Goal: Information Seeking & Learning: Check status

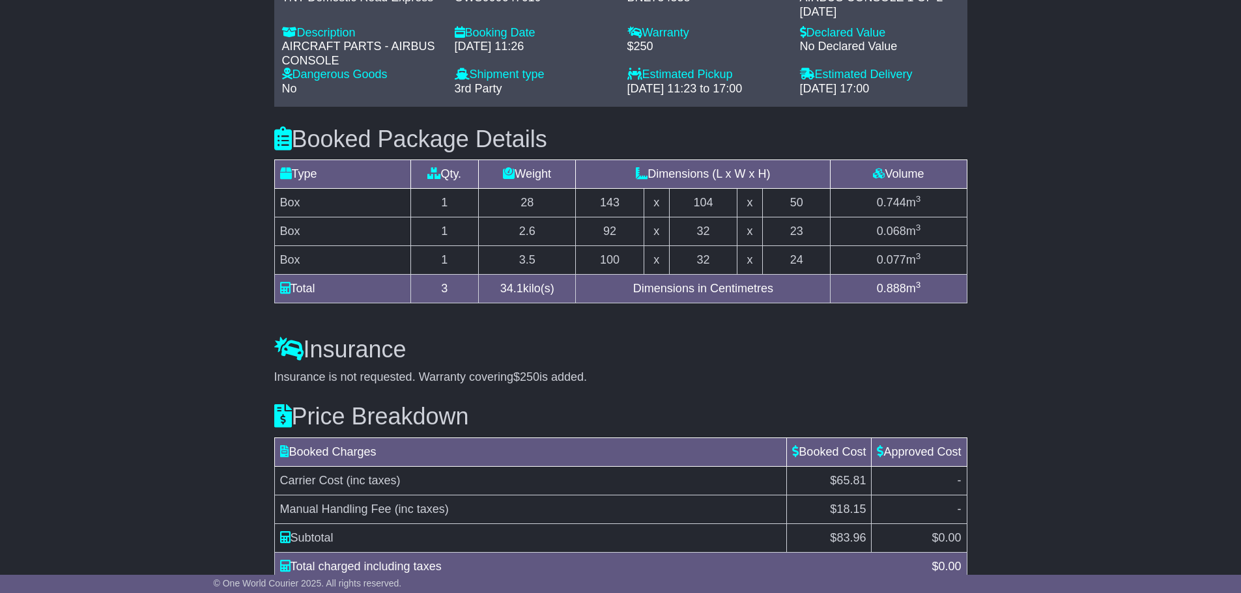
scroll to position [651, 0]
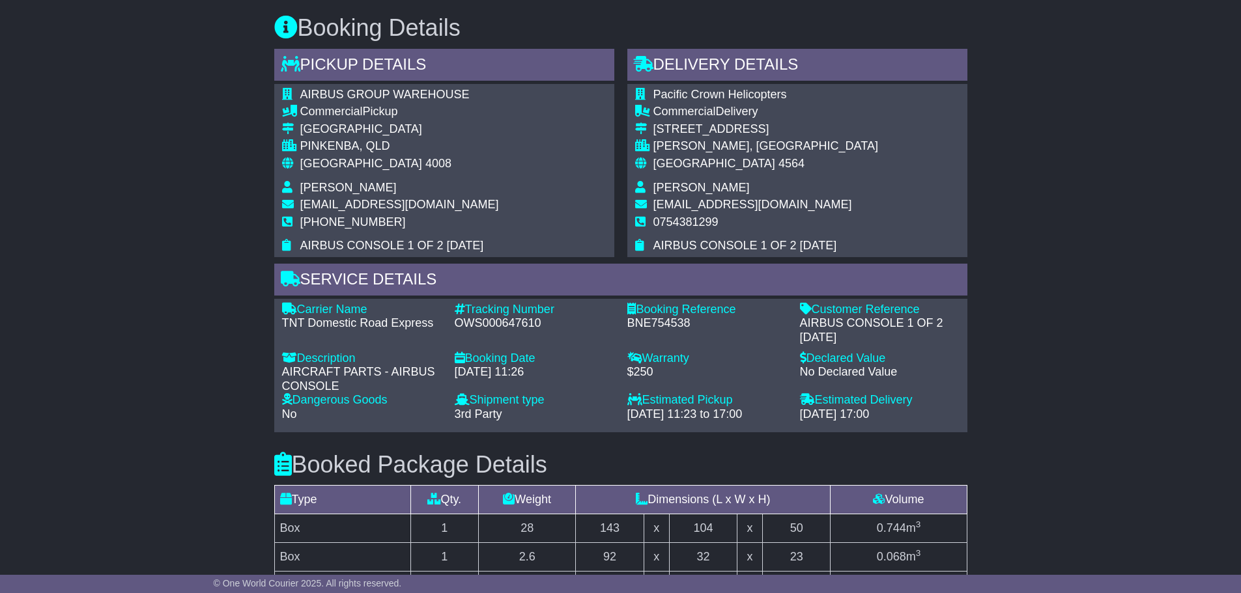
click at [1100, 257] on div "Email Download Tracking Pricing Insurance" at bounding box center [620, 264] width 1241 height 1383
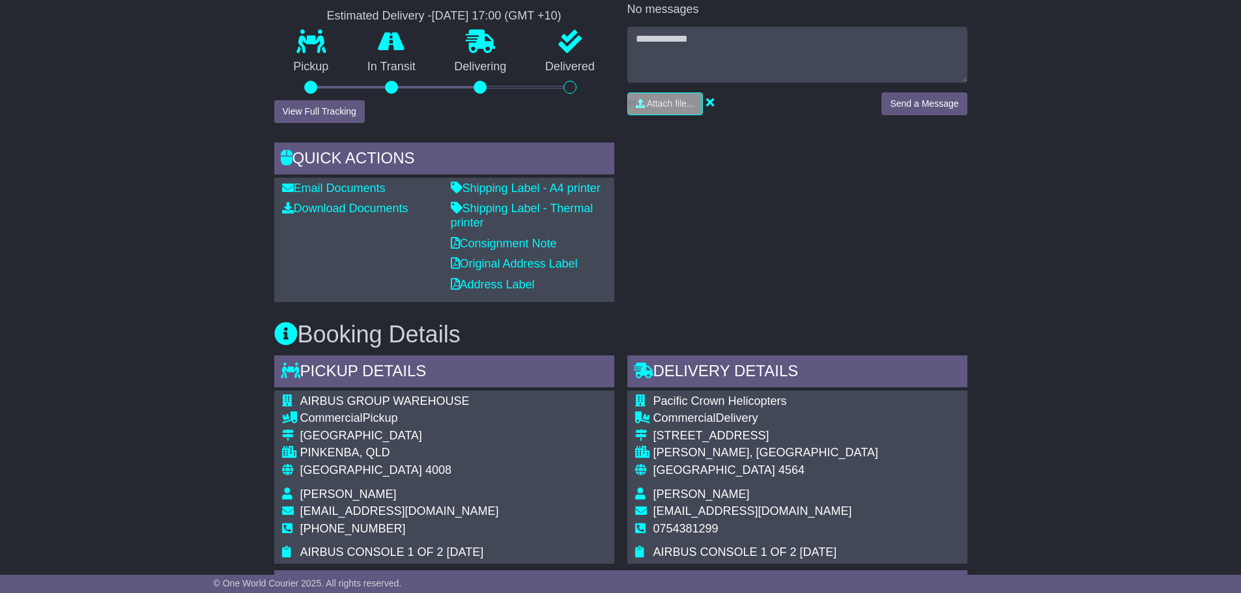
scroll to position [0, 0]
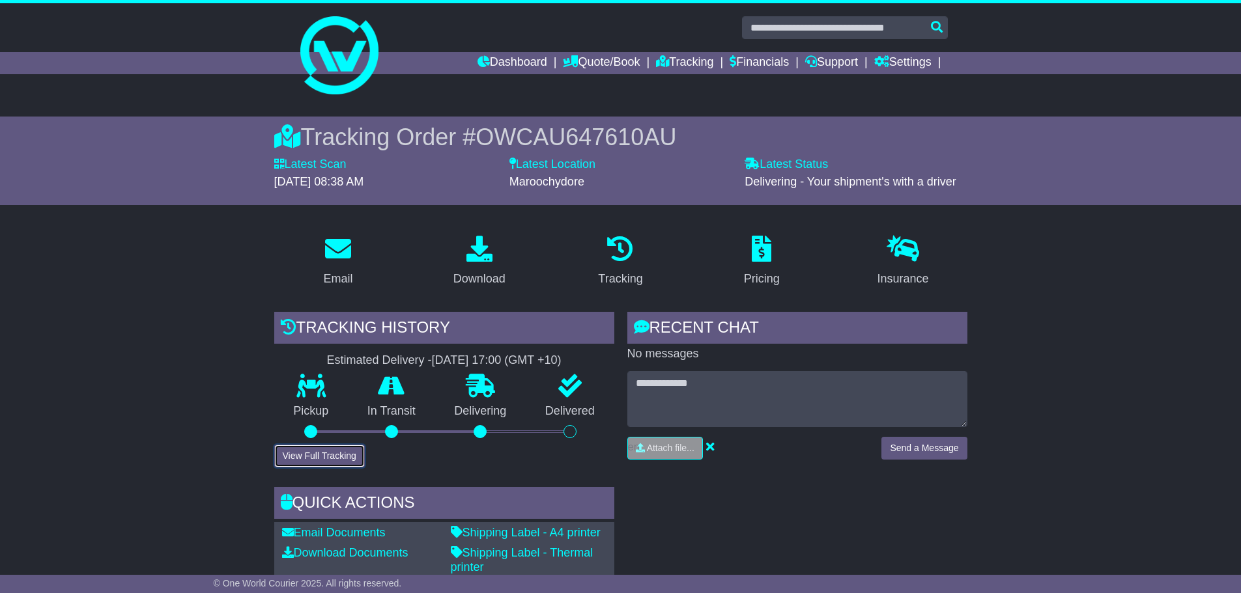
click at [298, 460] on button "View Full Tracking" at bounding box center [319, 456] width 91 height 23
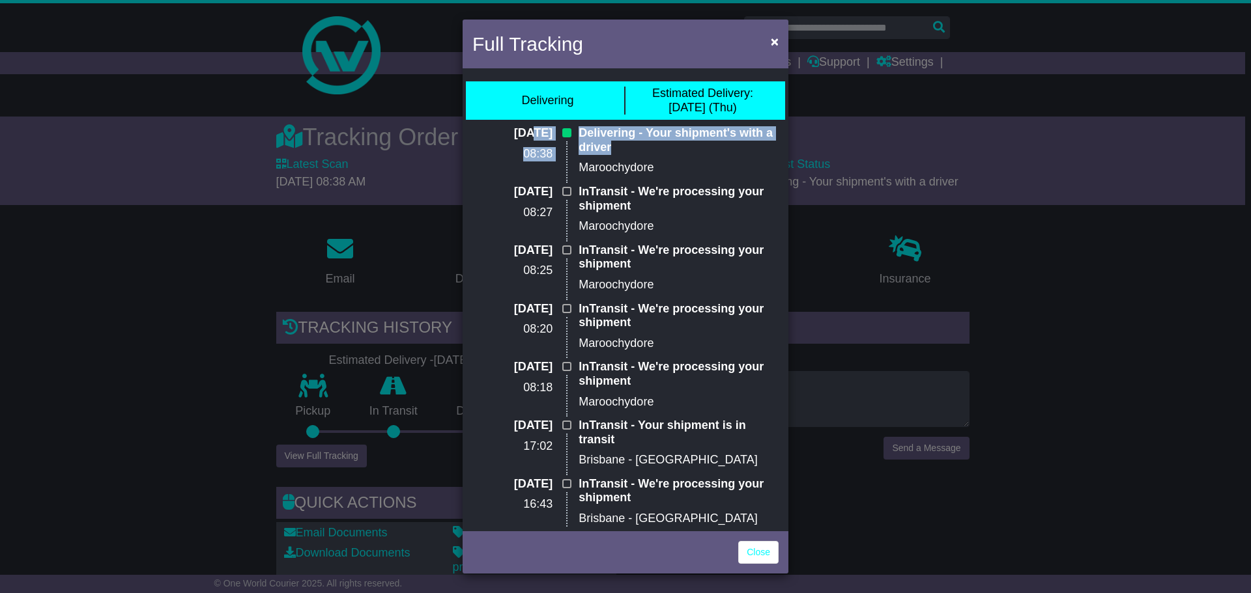
drag, startPoint x: 502, startPoint y: 135, endPoint x: 644, endPoint y: 149, distance: 142.6
click at [644, 149] on div "[DATE] 08:38 Delivering - Your shipment's with a driver Maroochydore" at bounding box center [625, 155] width 319 height 59
click at [647, 163] on p "Maroochydore" at bounding box center [678, 168] width 200 height 14
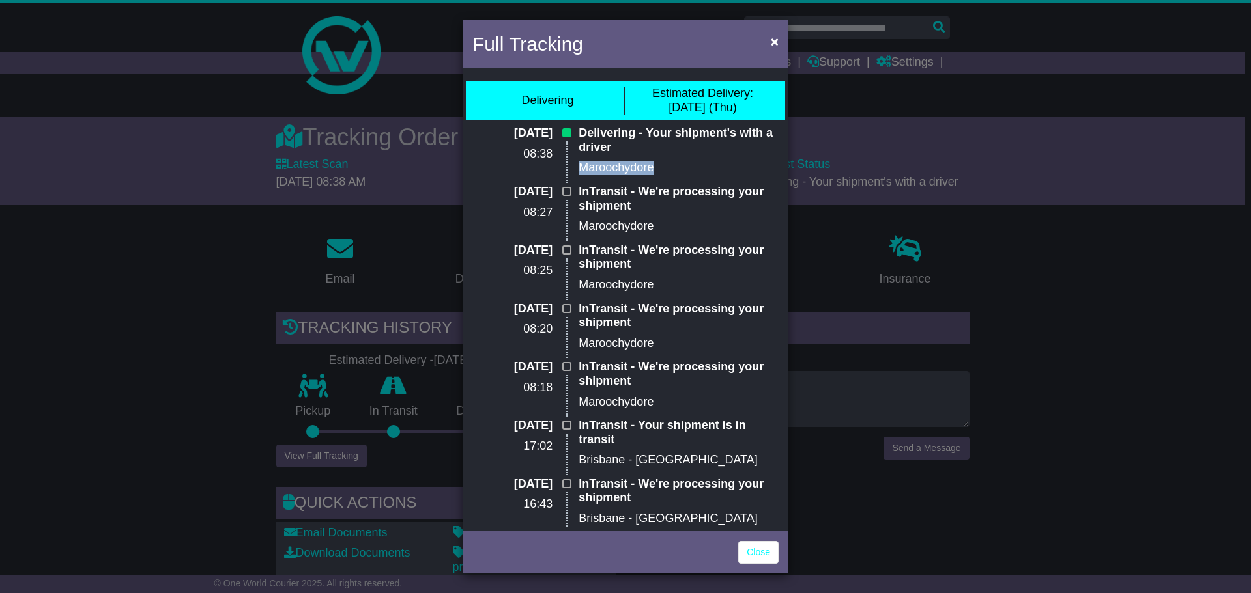
drag, startPoint x: 660, startPoint y: 167, endPoint x: 565, endPoint y: 167, distance: 95.8
click at [565, 167] on div "[DATE] 08:38 Delivering - Your shipment's with a driver Maroochydore" at bounding box center [625, 155] width 319 height 59
click at [614, 167] on p "Maroochydore" at bounding box center [678, 168] width 200 height 14
drag, startPoint x: 545, startPoint y: 154, endPoint x: 530, endPoint y: 158, distance: 16.3
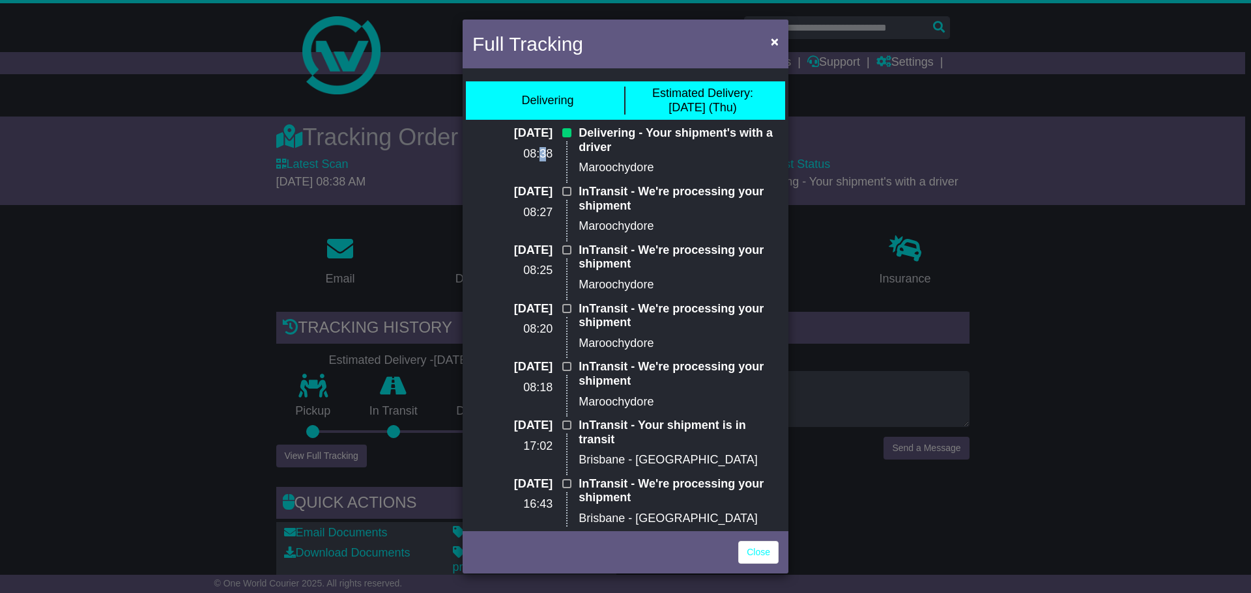
click at [530, 158] on p "08:38" at bounding box center [512, 154] width 80 height 14
click at [552, 150] on div "[DATE] 08:38" at bounding box center [519, 155] width 106 height 59
click at [777, 42] on span "×" at bounding box center [775, 41] width 8 height 15
